Goal: Navigation & Orientation: Find specific page/section

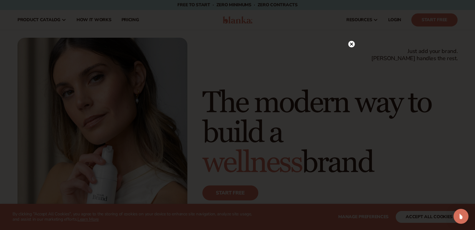
click at [351, 43] on circle at bounding box center [351, 44] width 7 height 7
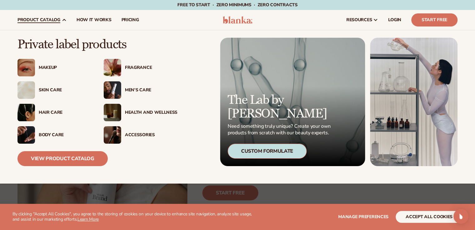
click at [111, 131] on img at bounding box center [112, 134] width 17 height 17
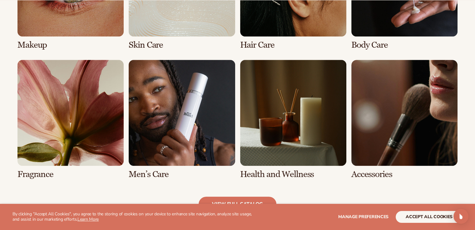
scroll to position [546, 0]
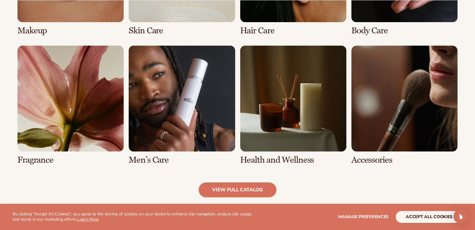
click at [406, 118] on link "8 / 8" at bounding box center [404, 106] width 106 height 120
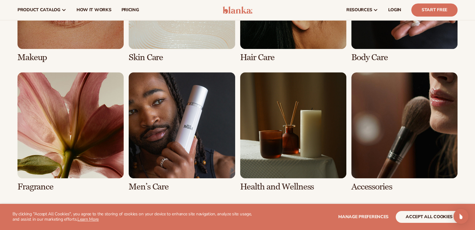
scroll to position [506, 0]
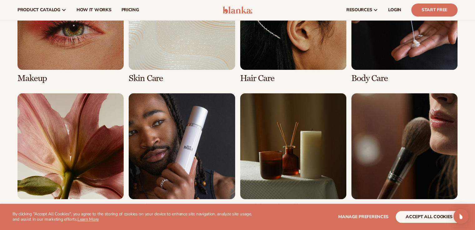
click at [172, 167] on link "6 / 8" at bounding box center [182, 153] width 106 height 120
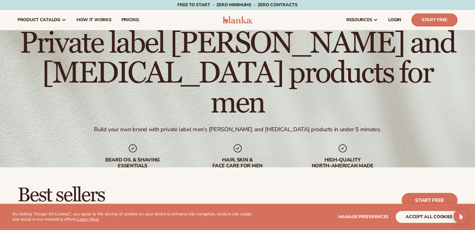
drag, startPoint x: 479, startPoint y: 69, endPoint x: 476, endPoint y: 24, distance: 44.8
click at [475, 24] on html "WE USE COOKIES By clicking "Accept All Cookies", you agree to the storing of co…" at bounding box center [237, 115] width 475 height 230
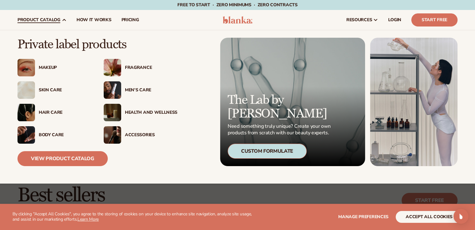
click at [28, 90] on img at bounding box center [25, 89] width 17 height 17
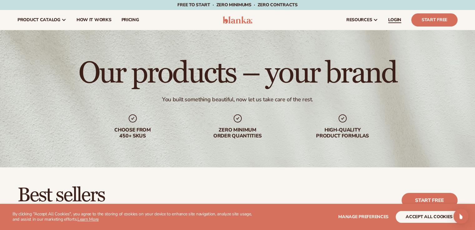
click at [398, 22] on span "LOGIN" at bounding box center [394, 19] width 13 height 5
